Goal: Transaction & Acquisition: Obtain resource

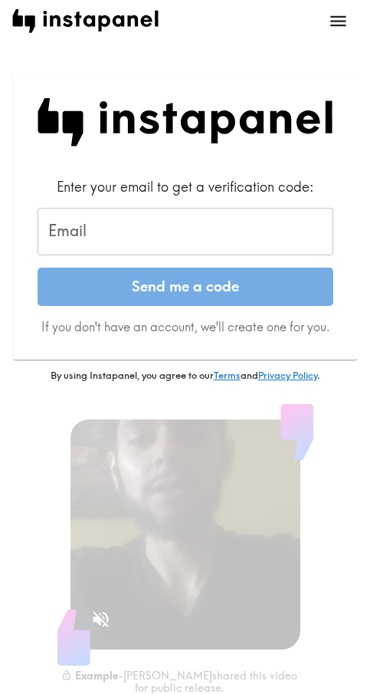
drag, startPoint x: 124, startPoint y: 235, endPoint x: 128, endPoint y: 246, distance: 11.4
click at [124, 235] on input "Email" at bounding box center [186, 232] width 296 height 48
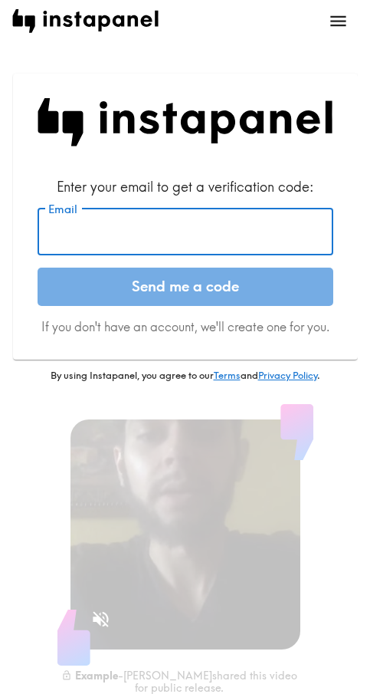
paste input "[EMAIL_ADDRESS][DOMAIN_NAME]"
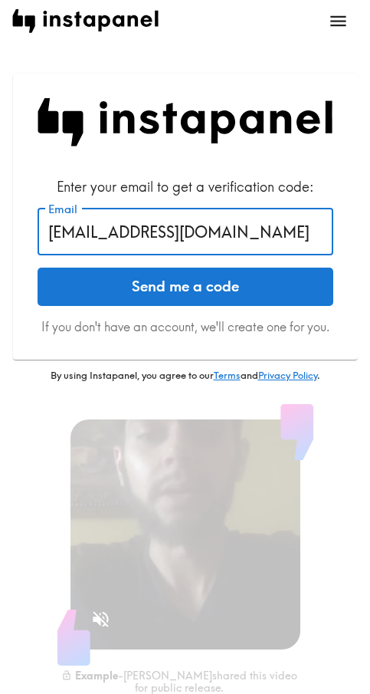
type input "[EMAIL_ADDRESS][DOMAIN_NAME]"
drag, startPoint x: 146, startPoint y: 299, endPoint x: 170, endPoint y: 302, distance: 24.0
click at [146, 299] on button "Send me a code" at bounding box center [186, 287] width 296 height 38
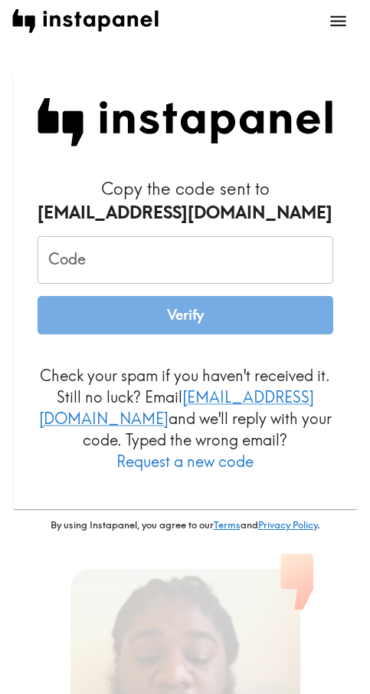
click at [177, 252] on input "Code" at bounding box center [186, 260] width 296 height 48
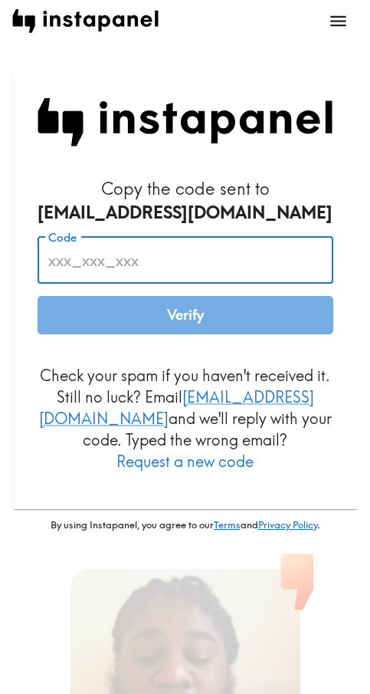
paste input "G7G_Tmn_htk"
type input "G7G_Tmn_htk"
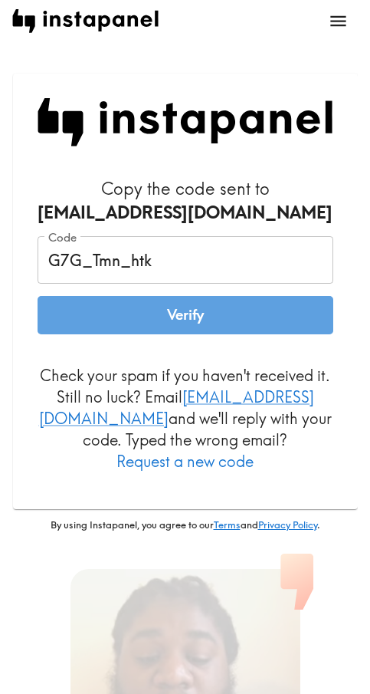
click at [179, 314] on button "Verify" at bounding box center [186, 315] width 296 height 38
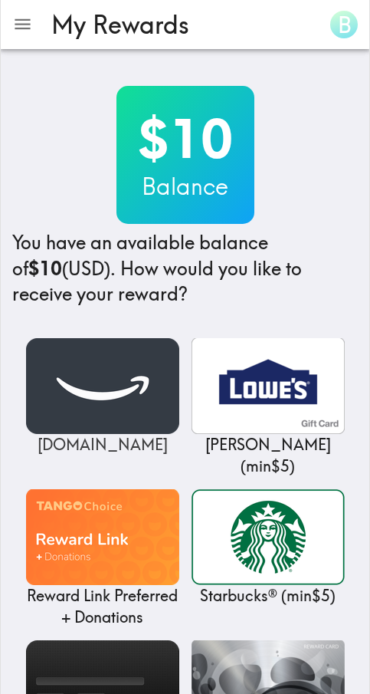
drag, startPoint x: 47, startPoint y: 403, endPoint x: 56, endPoint y: 403, distance: 9.2
click at [47, 403] on img at bounding box center [102, 386] width 153 height 96
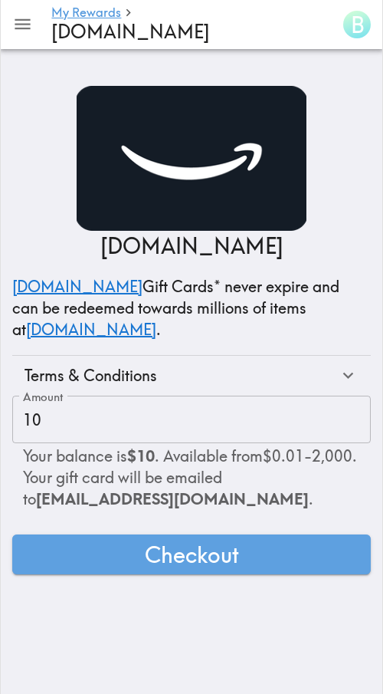
drag, startPoint x: 249, startPoint y: 561, endPoint x: 373, endPoint y: 561, distance: 123.5
click at [252, 561] on button "Checkout" at bounding box center [191, 555] width 359 height 40
